Goal: Information Seeking & Learning: Learn about a topic

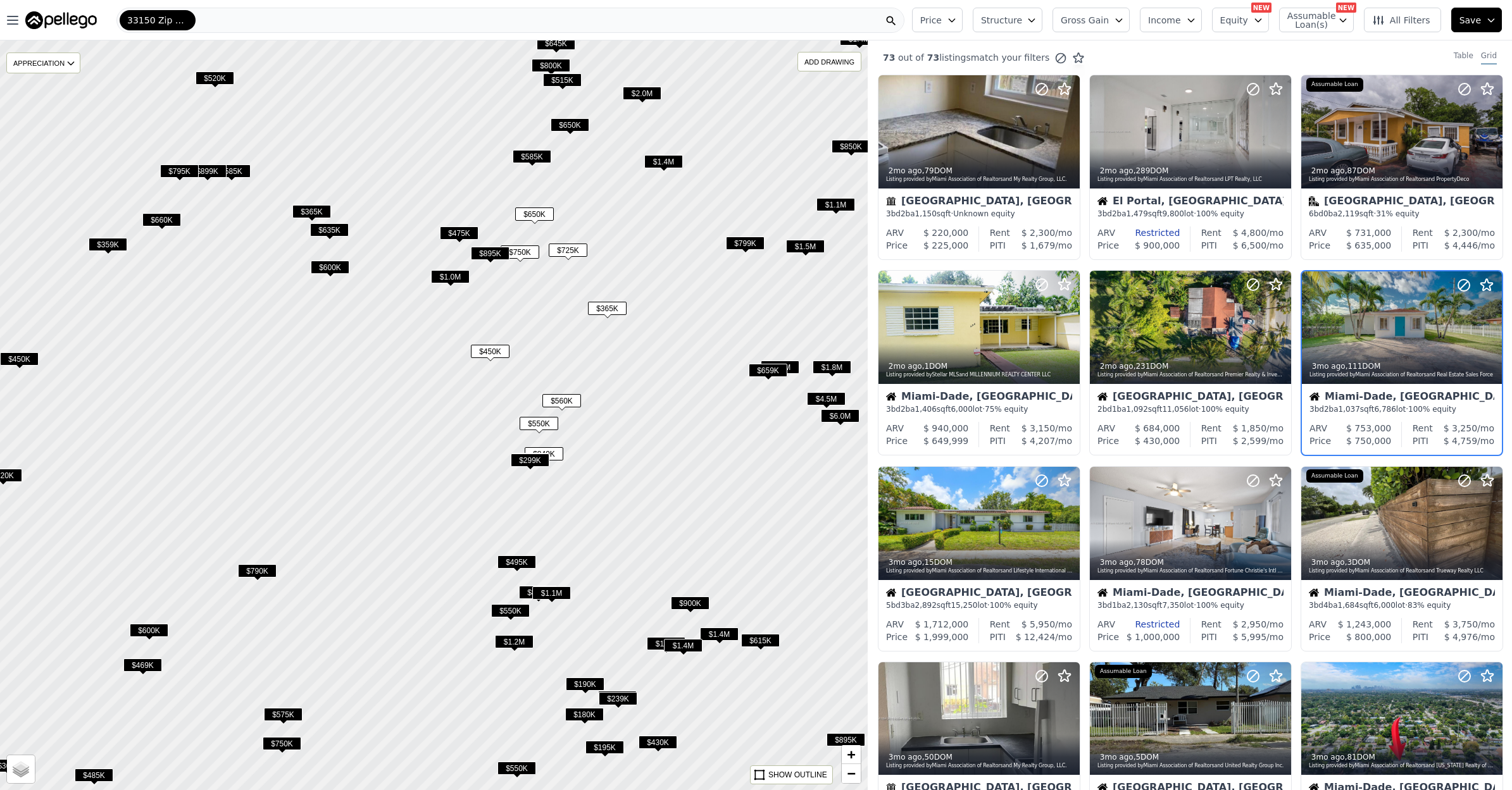
click at [217, 22] on div "33150 Zip Code" at bounding box center [510, 20] width 788 height 25
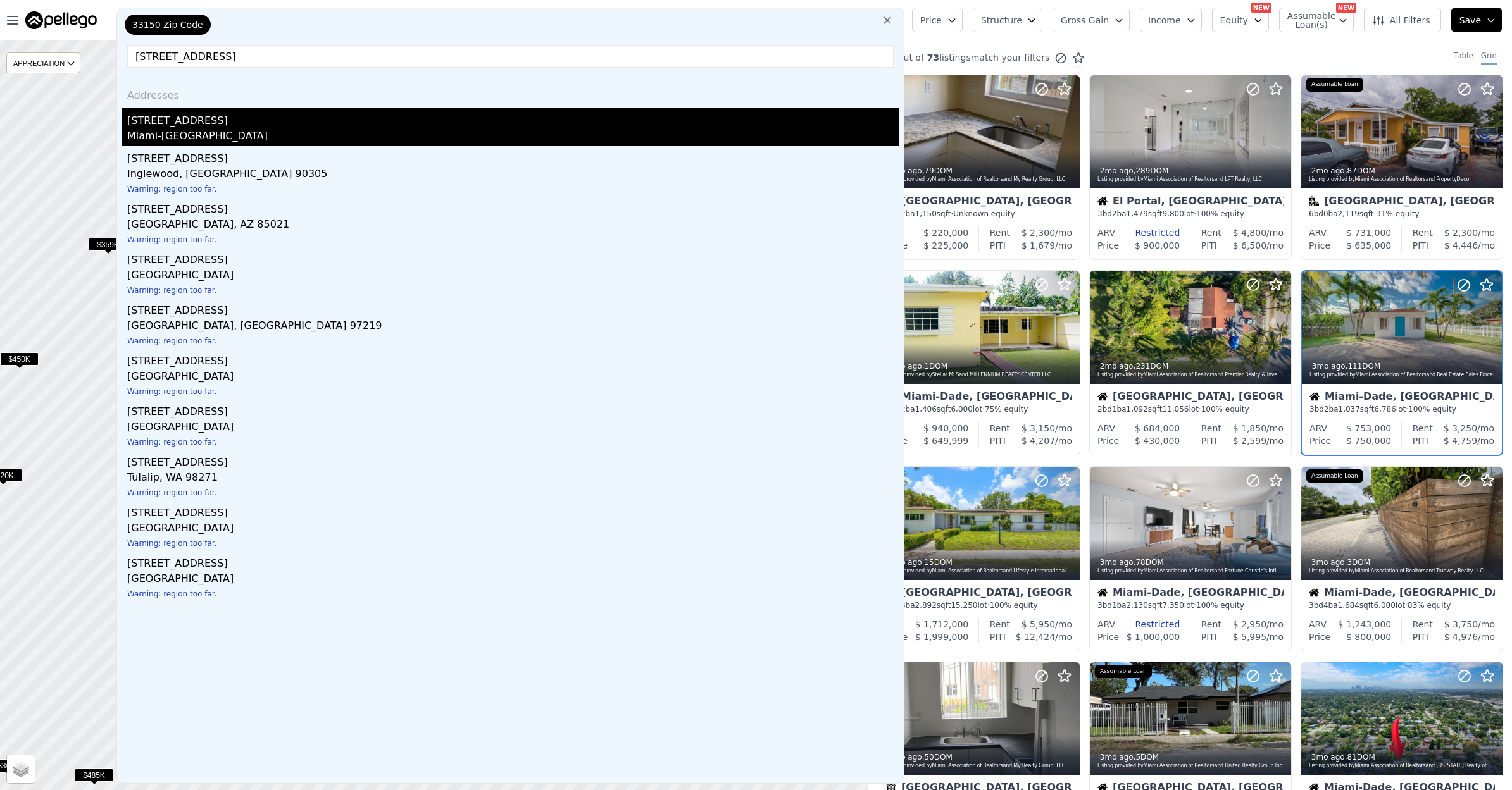
type input "[STREET_ADDRESS]"
click at [181, 124] on div "[STREET_ADDRESS]" at bounding box center [512, 118] width 771 height 20
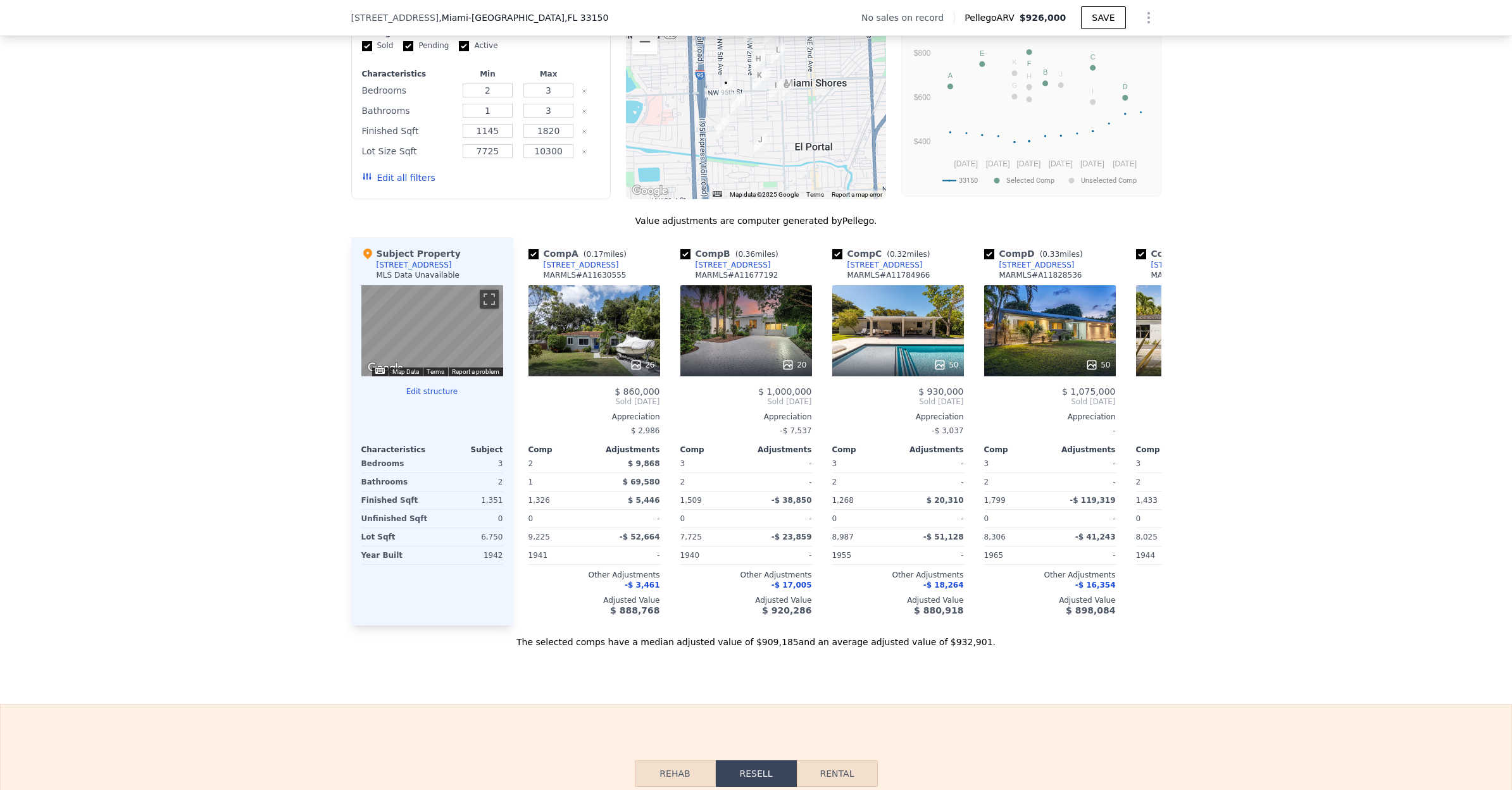
scroll to position [1027, 0]
click at [1142, 406] on icon at bounding box center [1146, 401] width 8 height 13
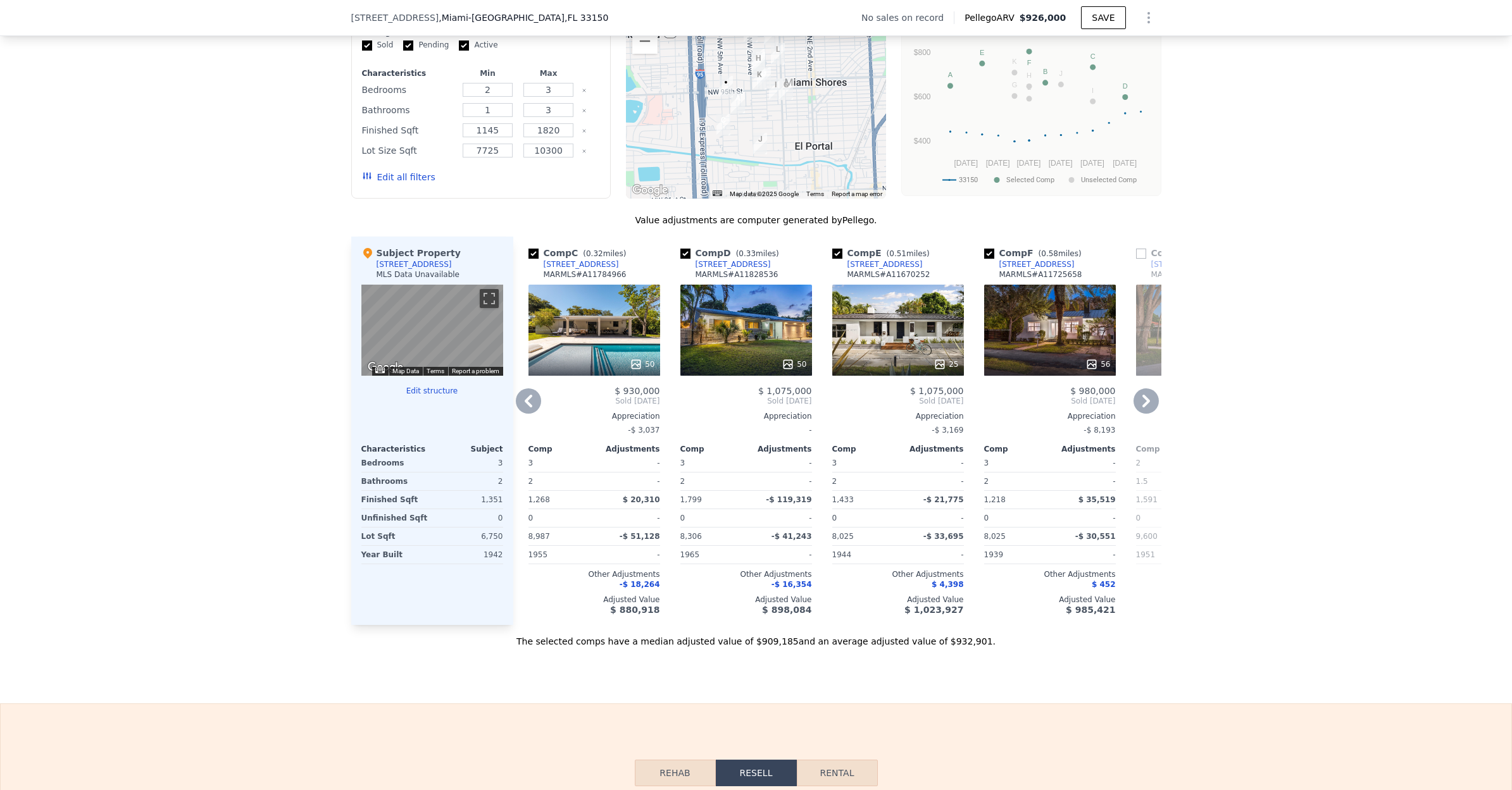
click at [1146, 403] on icon at bounding box center [1146, 401] width 8 height 13
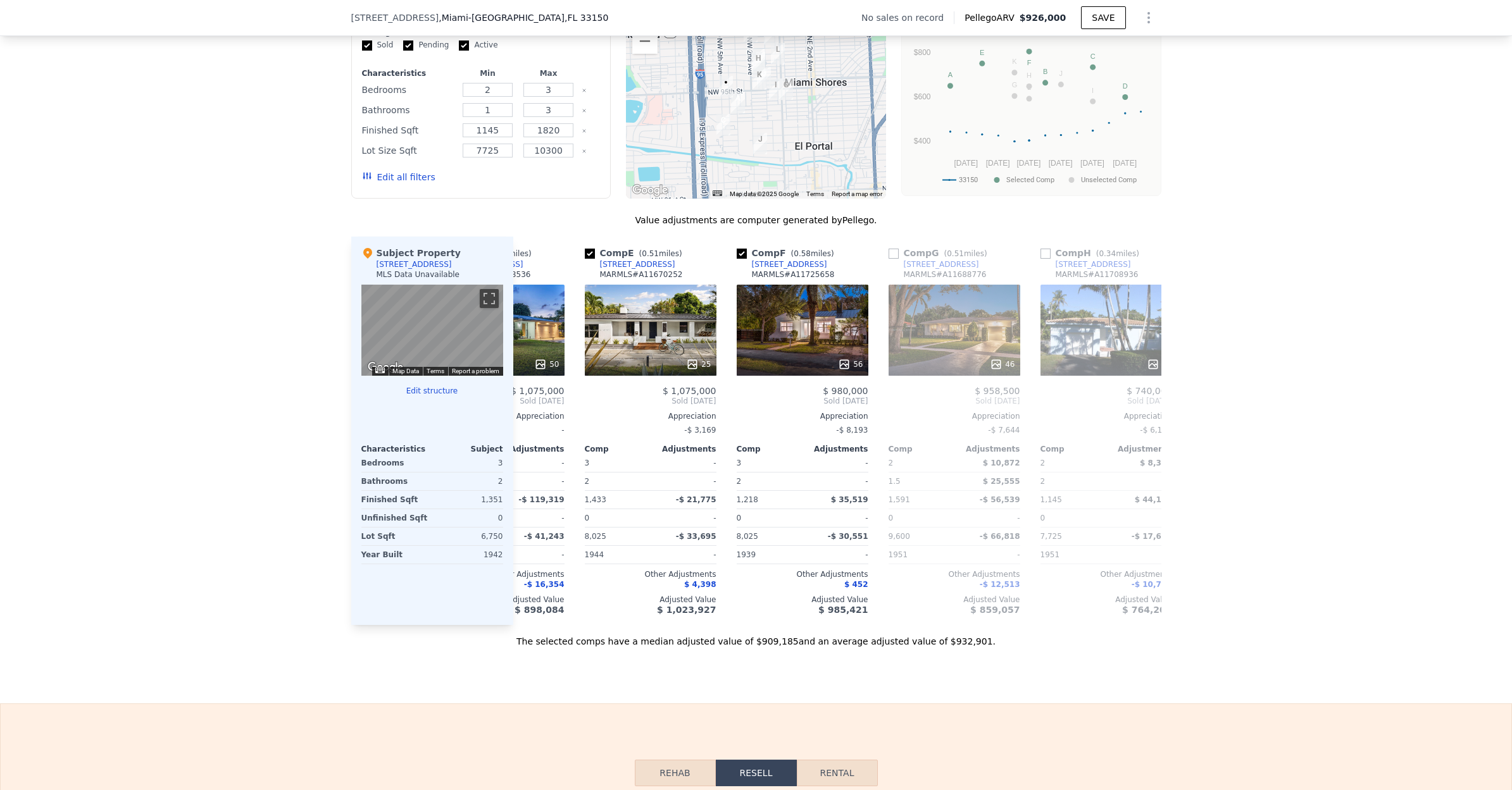
scroll to position [0, 608]
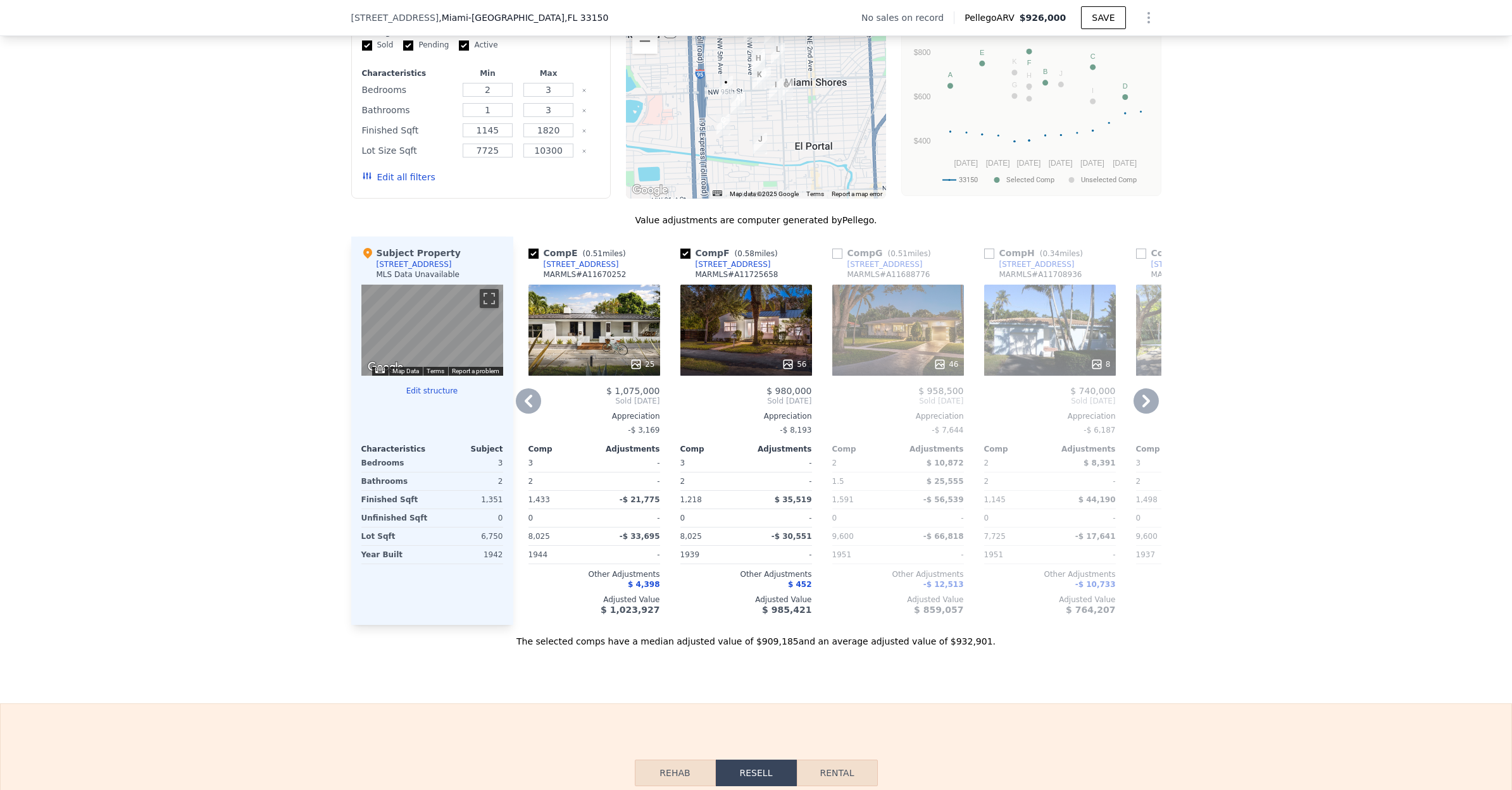
click at [518, 404] on icon at bounding box center [528, 400] width 25 height 25
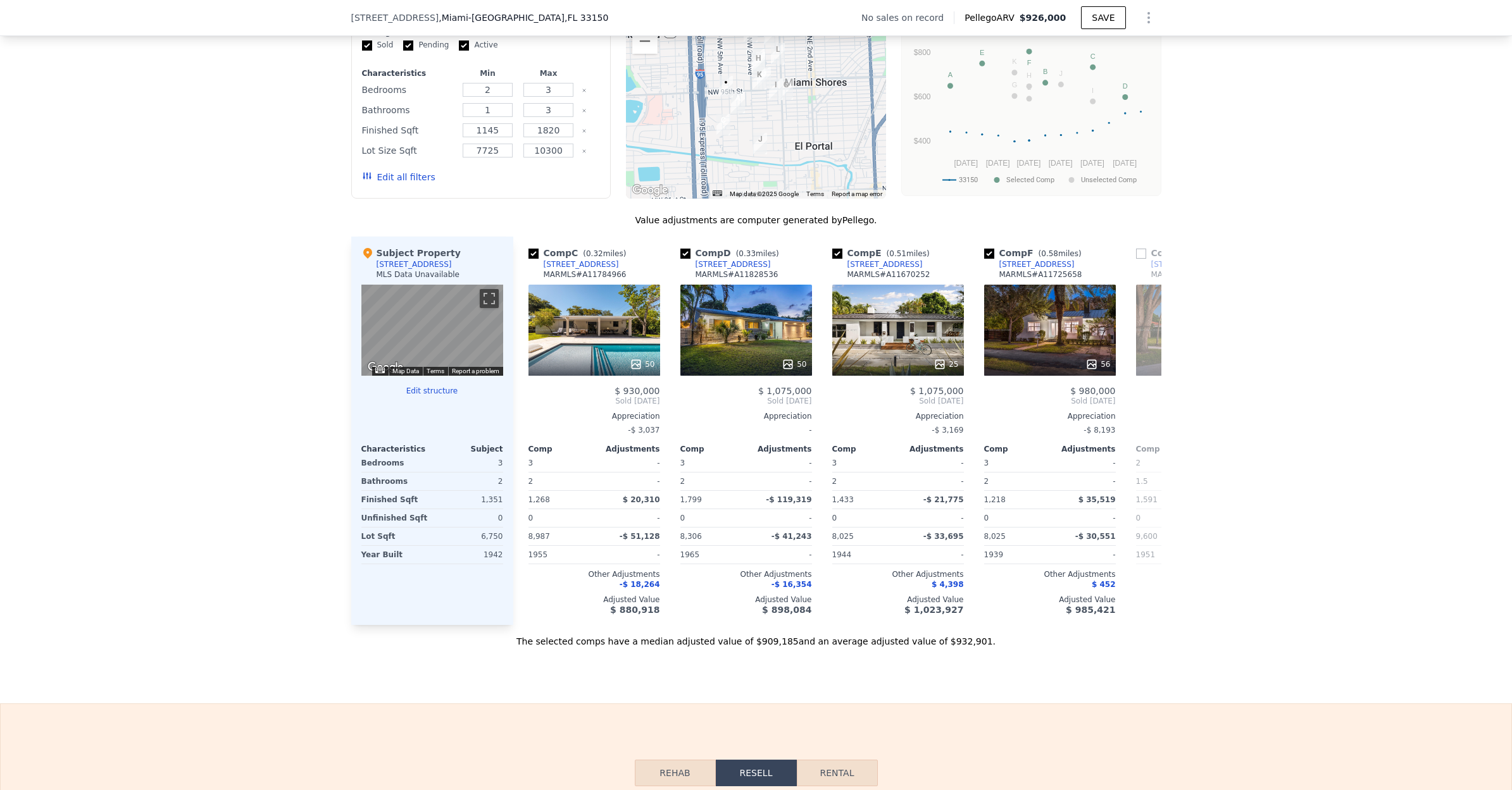
click at [518, 404] on div "Comp A ( 0.17 miles) [STREET_ADDRESS][GEOGRAPHIC_DATA] # A11630555 26 $ 860,000…" at bounding box center [837, 430] width 648 height 388
click at [518, 404] on icon at bounding box center [528, 400] width 25 height 25
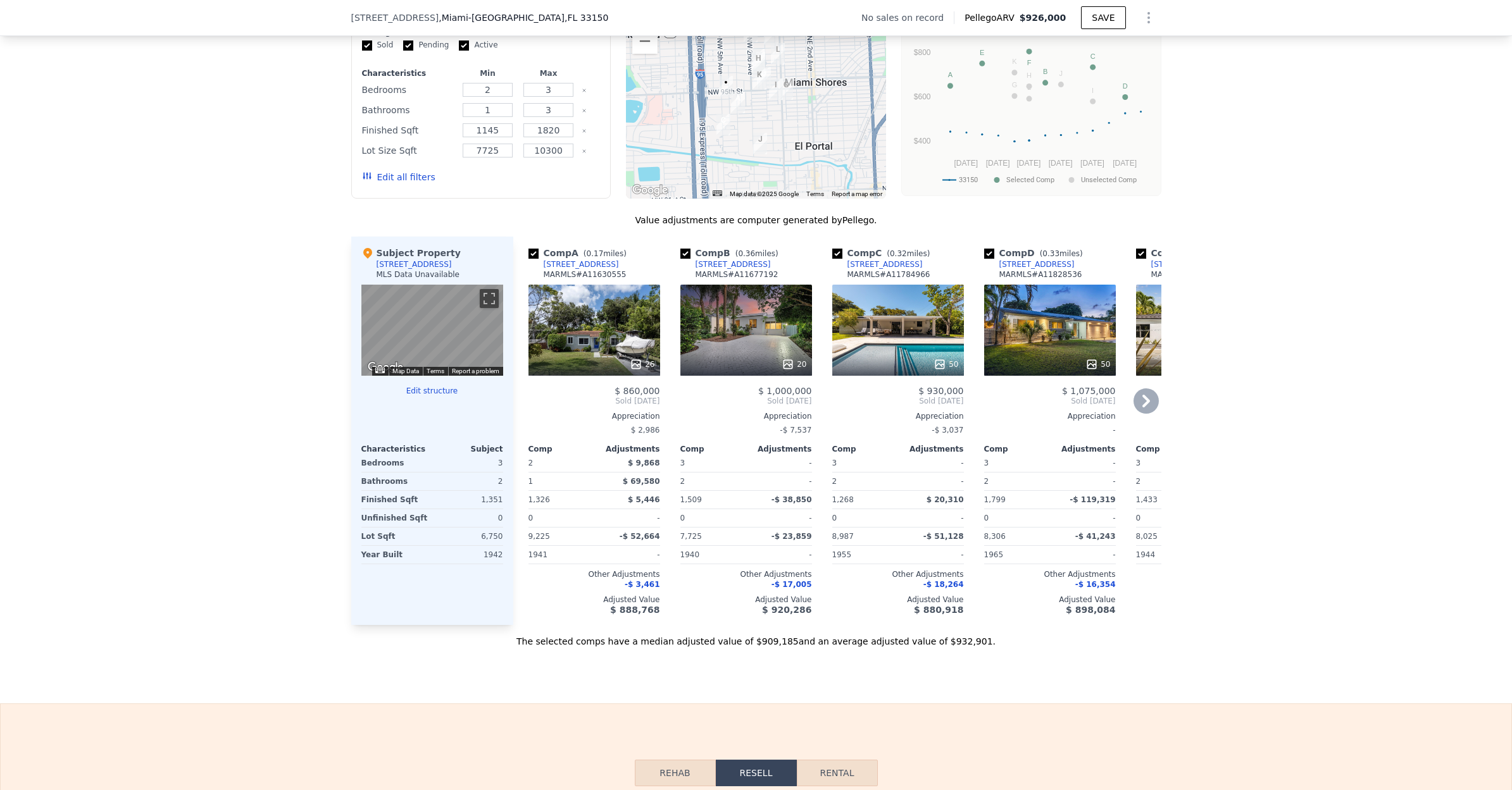
click at [518, 404] on div "Comp A ( 0.17 miles) [STREET_ADDRESS][GEOGRAPHIC_DATA] # A11630555 26 $ 860,000…" at bounding box center [589, 430] width 152 height 388
click at [842, 785] on button "Rental" at bounding box center [837, 773] width 81 height 26
select select "30"
click at [843, 778] on button "Rental" at bounding box center [837, 773] width 81 height 26
click at [783, 775] on button "Resell" at bounding box center [756, 773] width 81 height 26
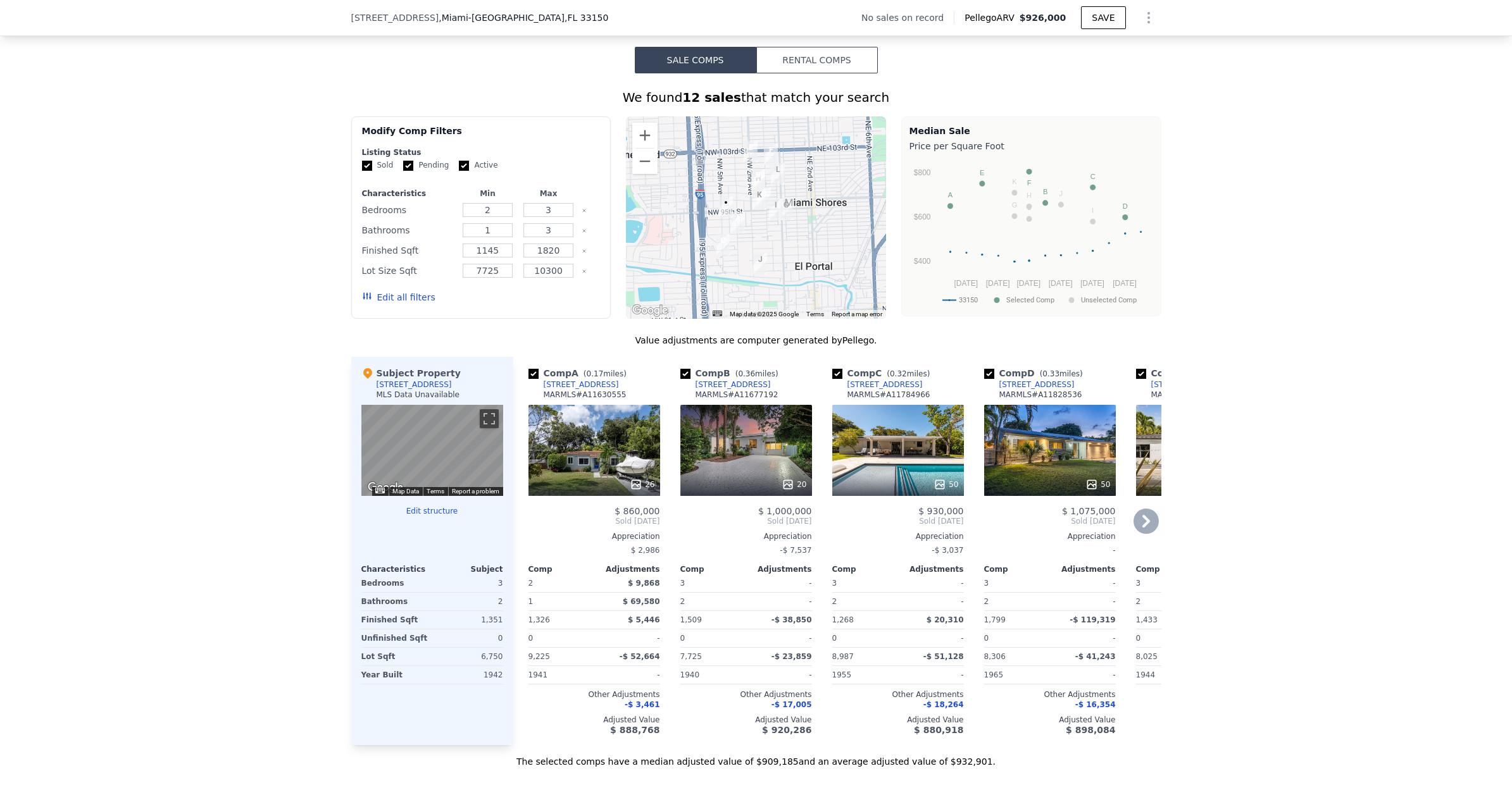
scroll to position [908, 0]
click at [775, 432] on div "20" at bounding box center [746, 449] width 131 height 91
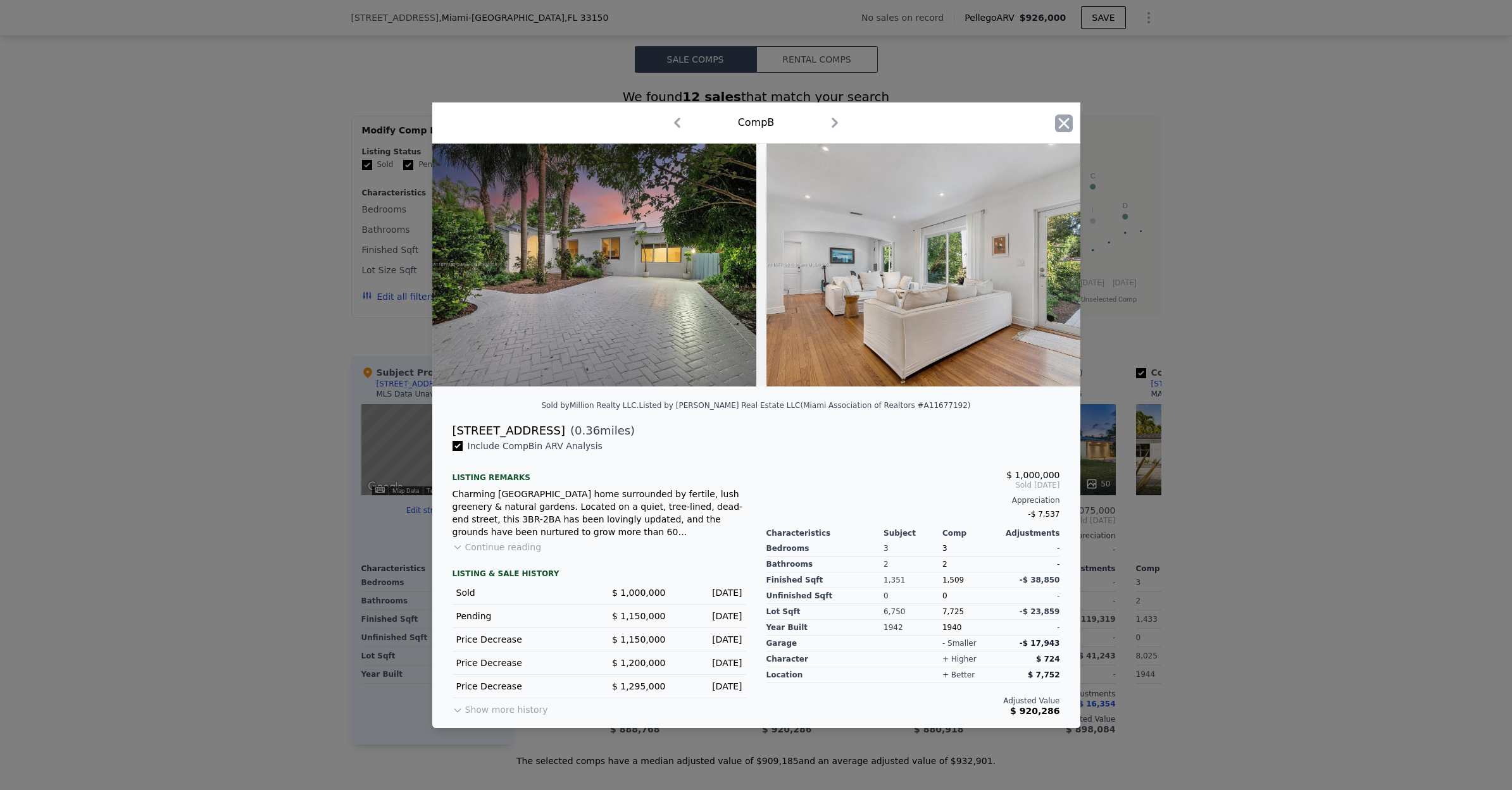
click at [1063, 125] on icon "button" at bounding box center [1063, 123] width 11 height 11
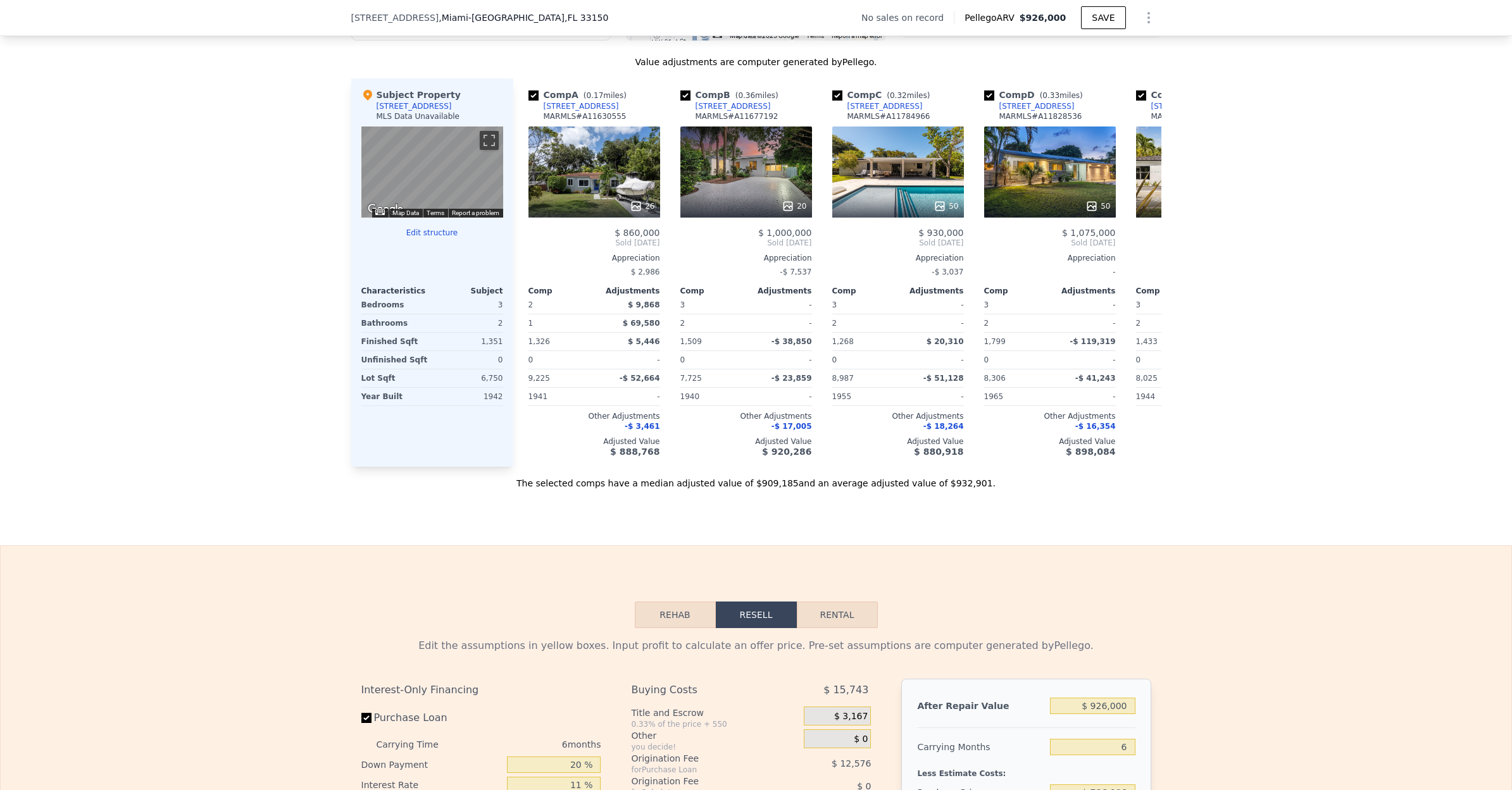
scroll to position [0, 1]
click at [842, 617] on button "Rental" at bounding box center [837, 614] width 81 height 26
select select "30"
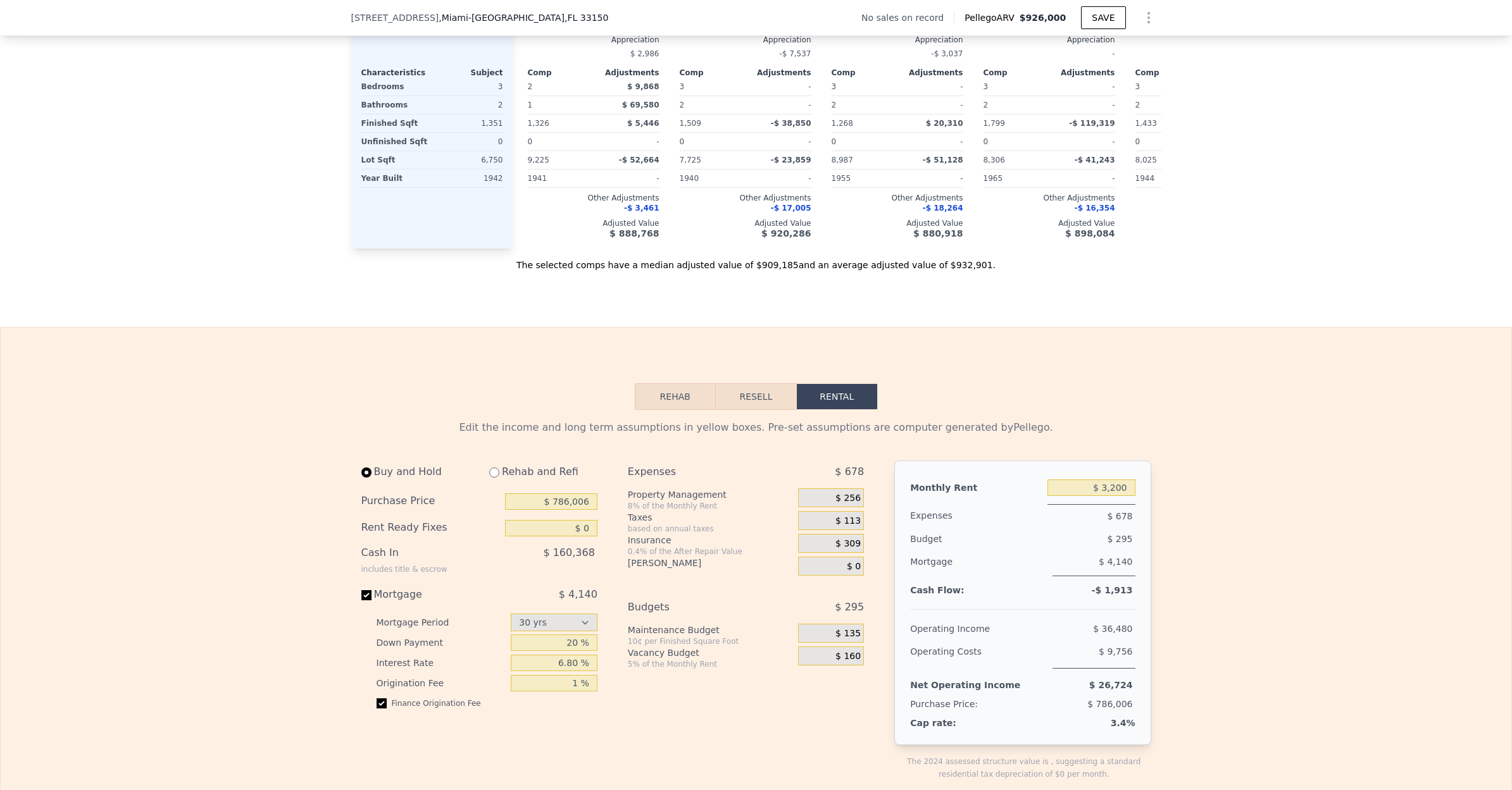
scroll to position [1402, 0]
